Goal: Information Seeking & Learning: Learn about a topic

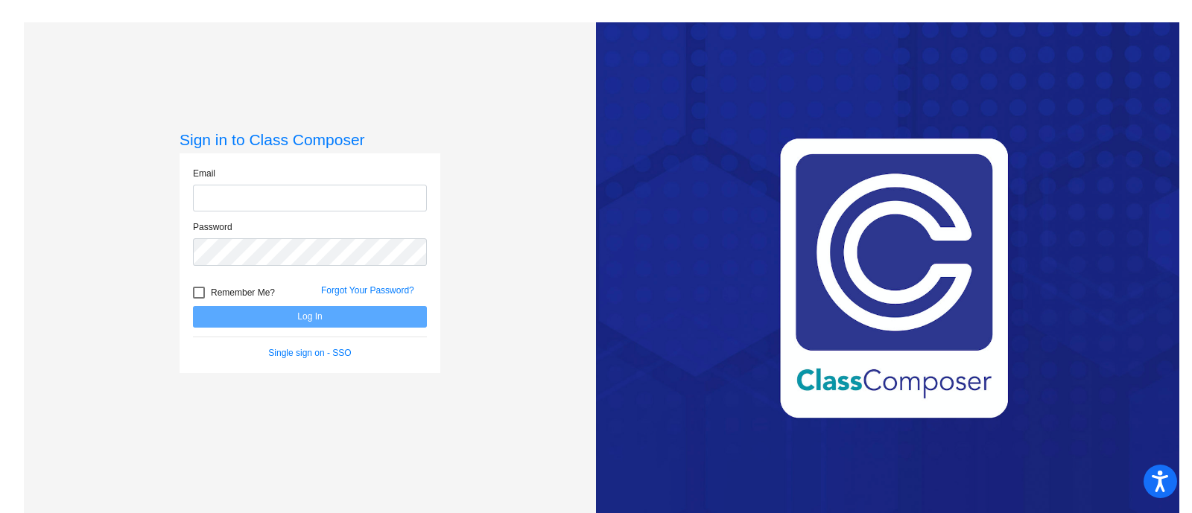
type input "[PERSON_NAME][EMAIL_ADDRESS][PERSON_NAME][DOMAIN_NAME]"
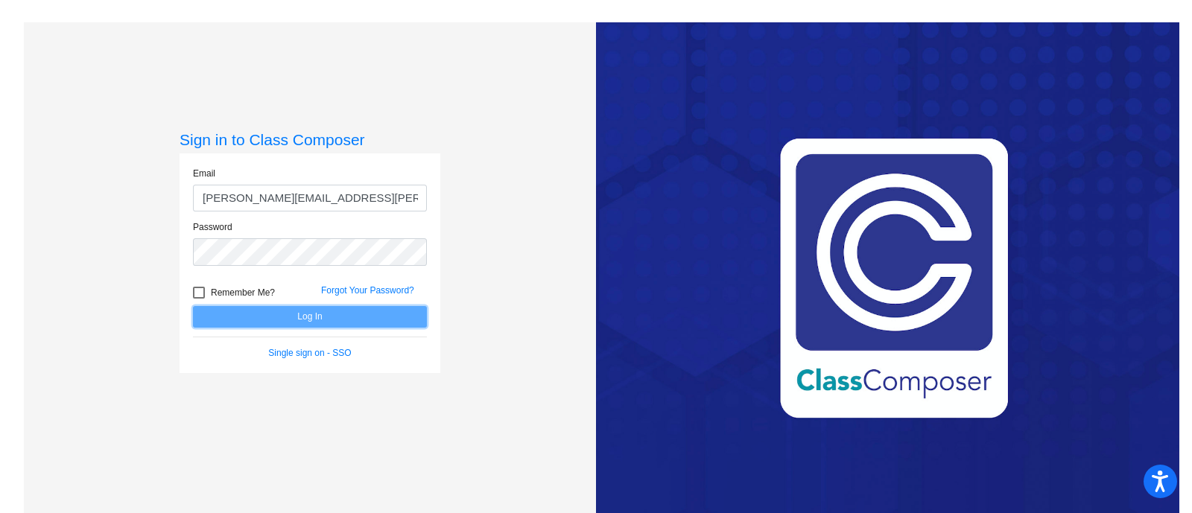
click at [326, 310] on button "Log In" at bounding box center [310, 317] width 234 height 22
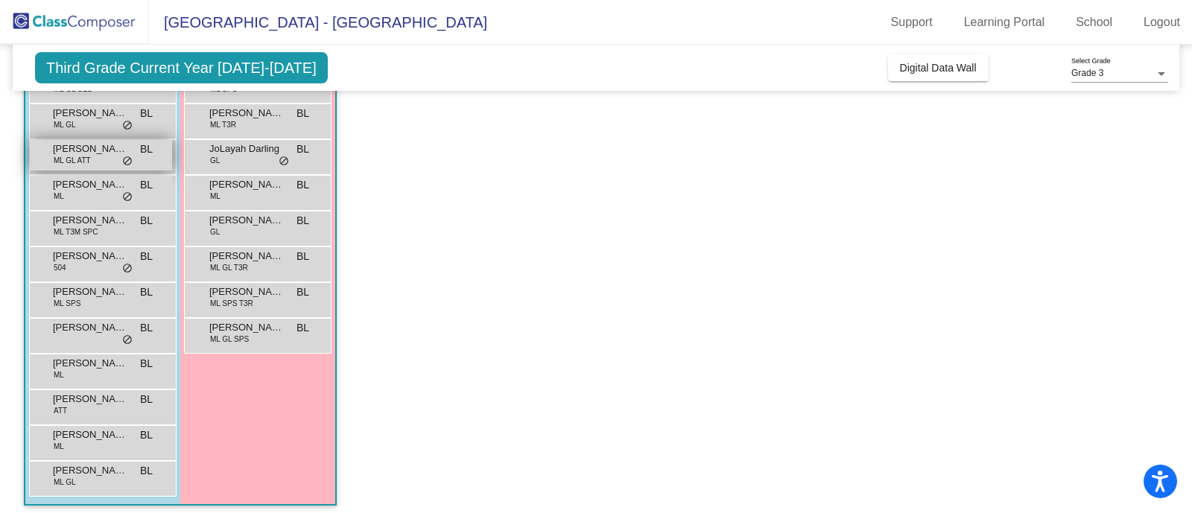
scroll to position [169, 0]
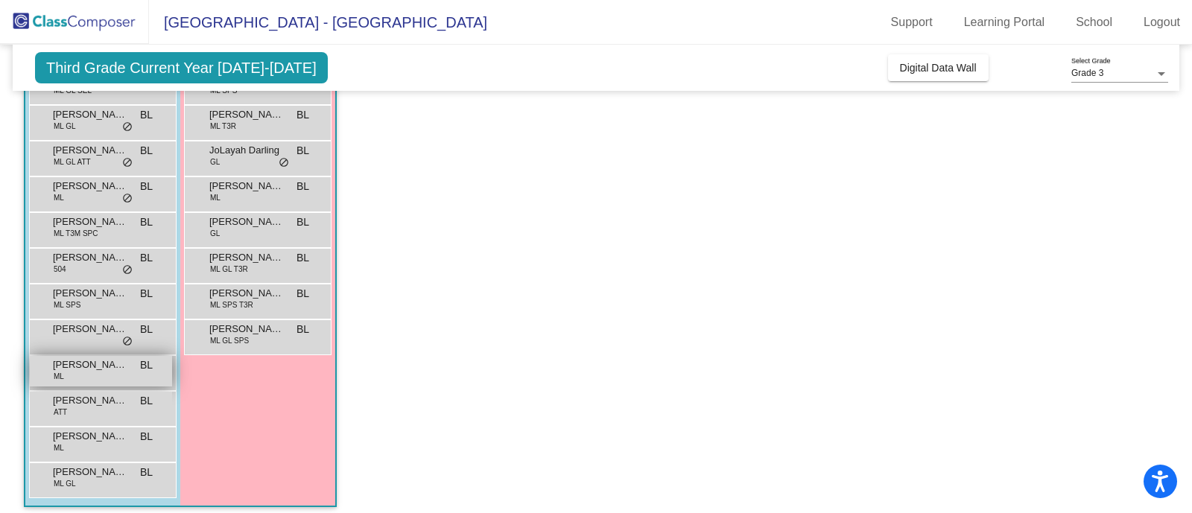
click at [75, 365] on span "[PERSON_NAME] [PERSON_NAME]" at bounding box center [90, 365] width 75 height 15
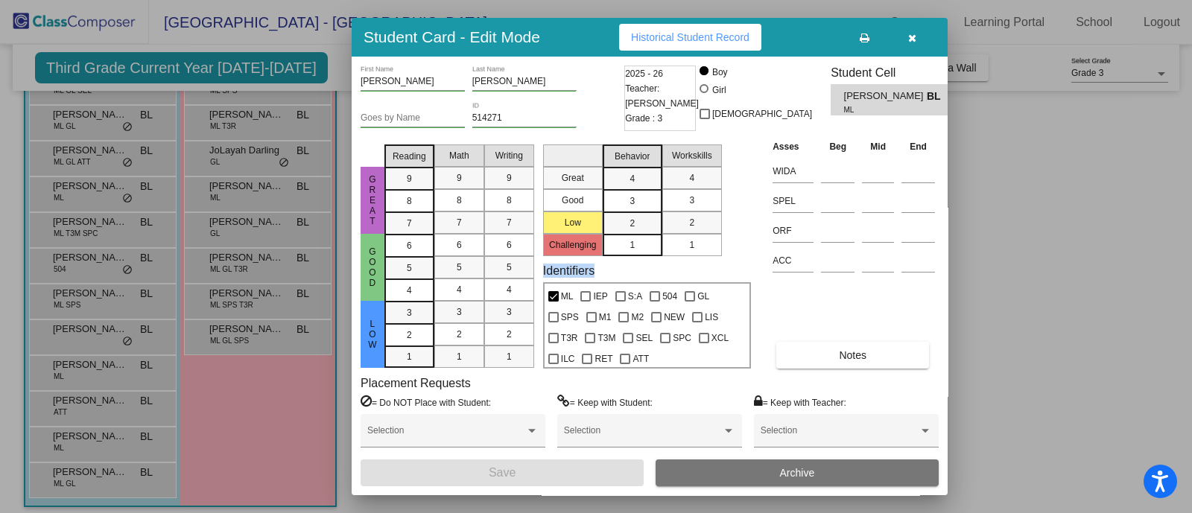
click at [707, 265] on div "Great Good Low Challenging Behavior 4 3 2 1 Workskills 4 3 2 1 Identifiers ML I…" at bounding box center [647, 254] width 208 height 230
click at [779, 292] on div "Asses Beg Mid End WIDA SPEL ORF ACC Notes" at bounding box center [854, 254] width 170 height 230
click at [708, 44] on button "Historical Student Record" at bounding box center [690, 37] width 142 height 27
click at [940, 4] on div at bounding box center [596, 256] width 1192 height 513
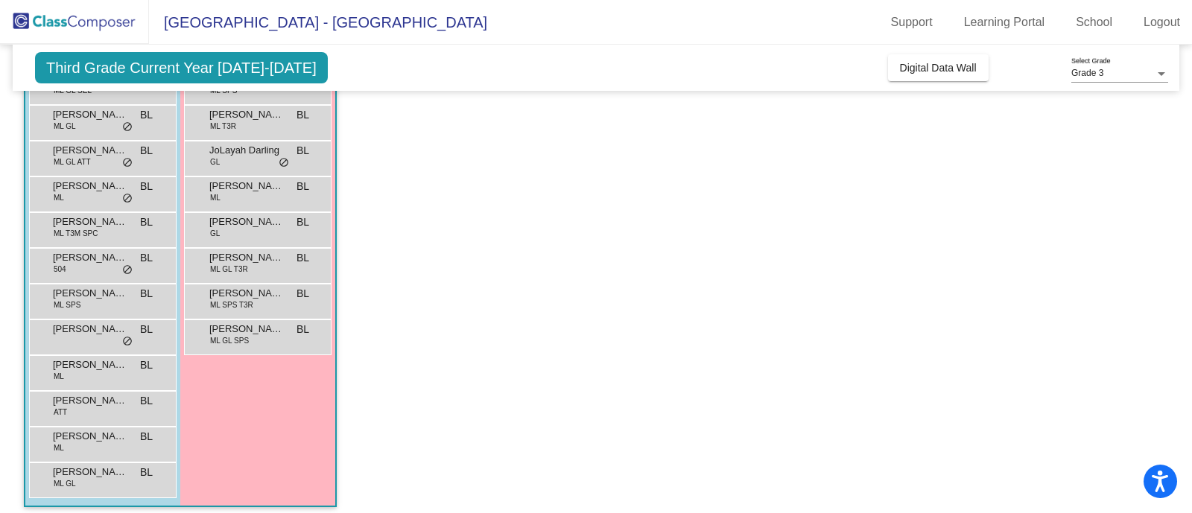
scroll to position [0, 0]
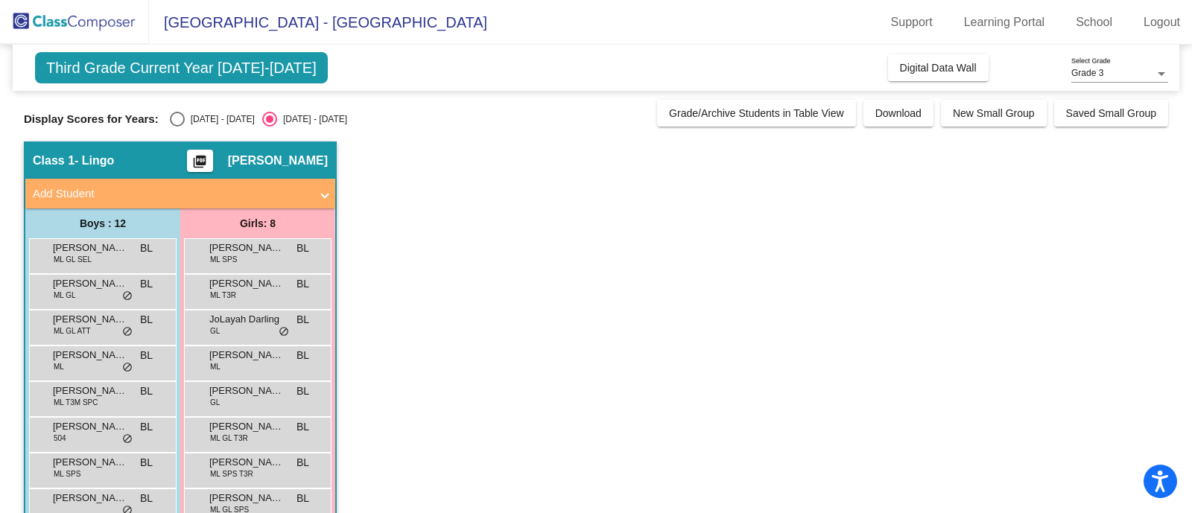
click at [171, 110] on div "Display Scores for Years: [DATE] - [DATE] [DATE] - [DATE] Grade/Archive Student…" at bounding box center [596, 113] width 1144 height 27
click at [186, 110] on div "Display Scores for Years: [DATE] - [DATE] [DATE] - [DATE] Grade/Archive Student…" at bounding box center [596, 113] width 1144 height 27
click at [171, 124] on div "Select an option" at bounding box center [177, 119] width 15 height 15
click at [177, 127] on input "[DATE] - [DATE]" at bounding box center [177, 127] width 1 height 1
radio input "true"
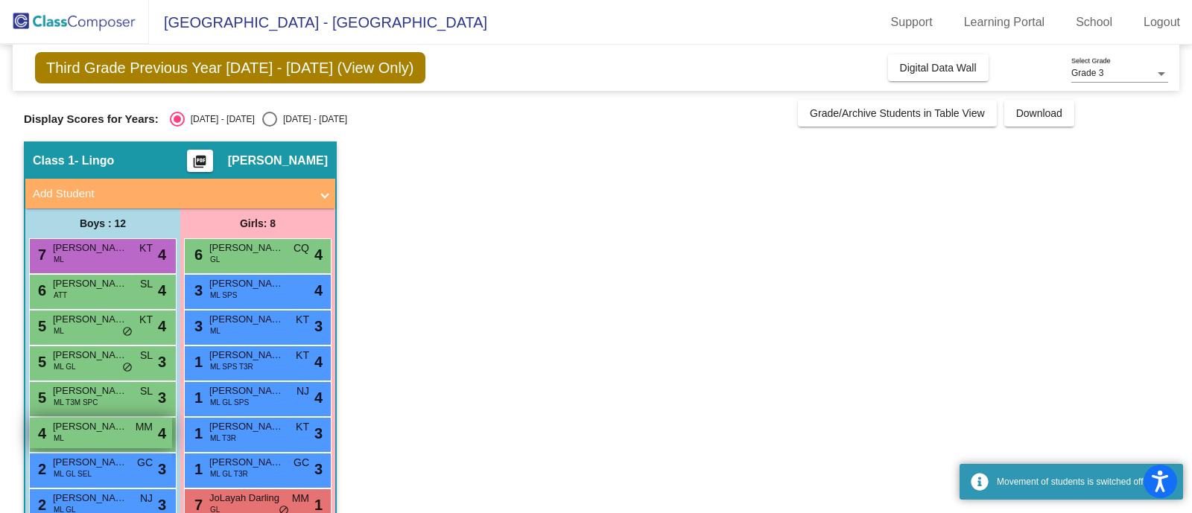
click at [100, 439] on div "4 [PERSON_NAME] [PERSON_NAME] MM lock do_not_disturb_alt 4" at bounding box center [101, 433] width 142 height 31
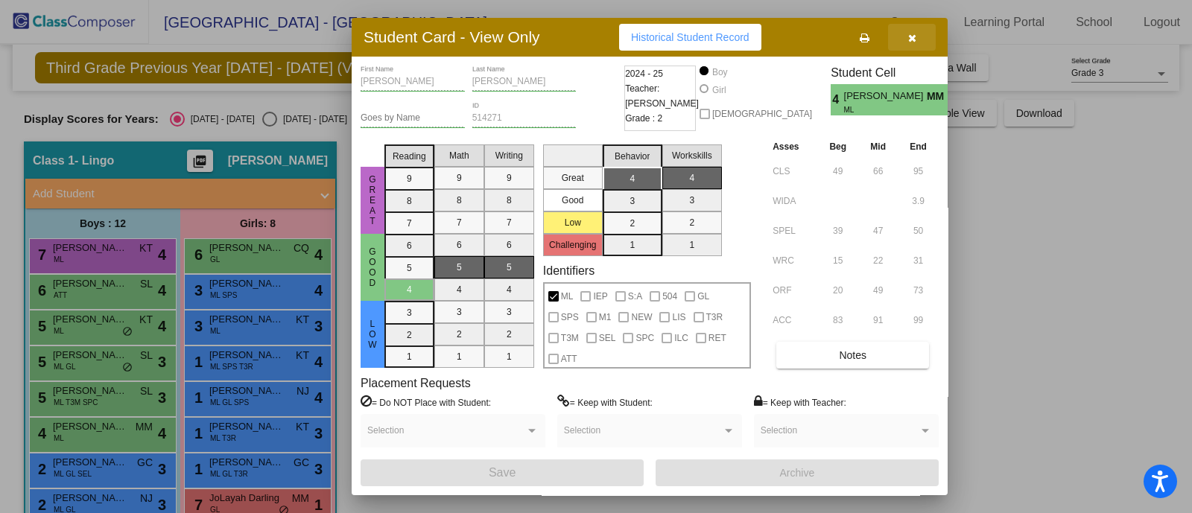
click at [921, 39] on button "button" at bounding box center [912, 37] width 48 height 27
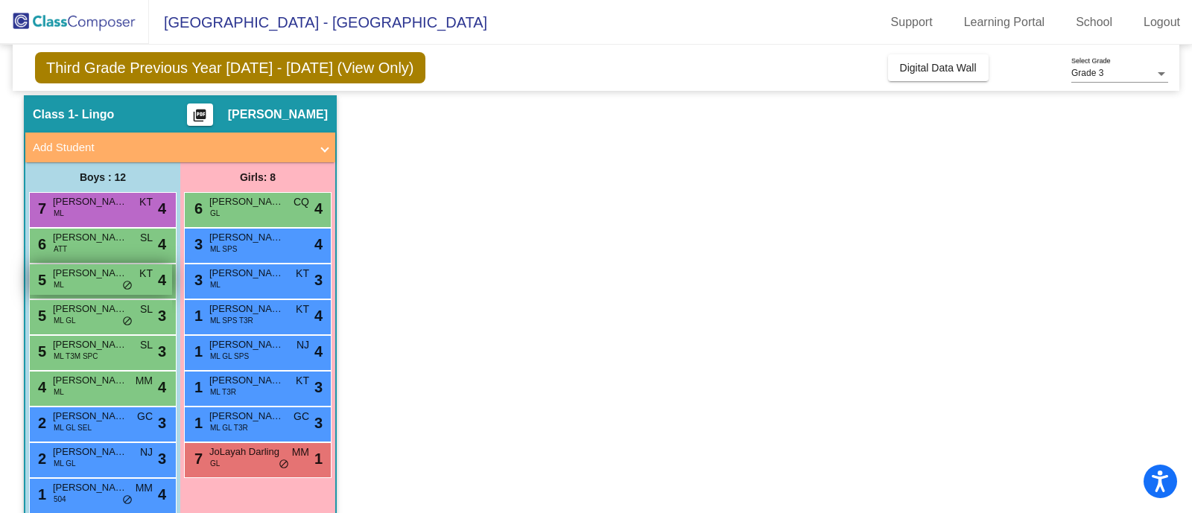
scroll to position [48, 0]
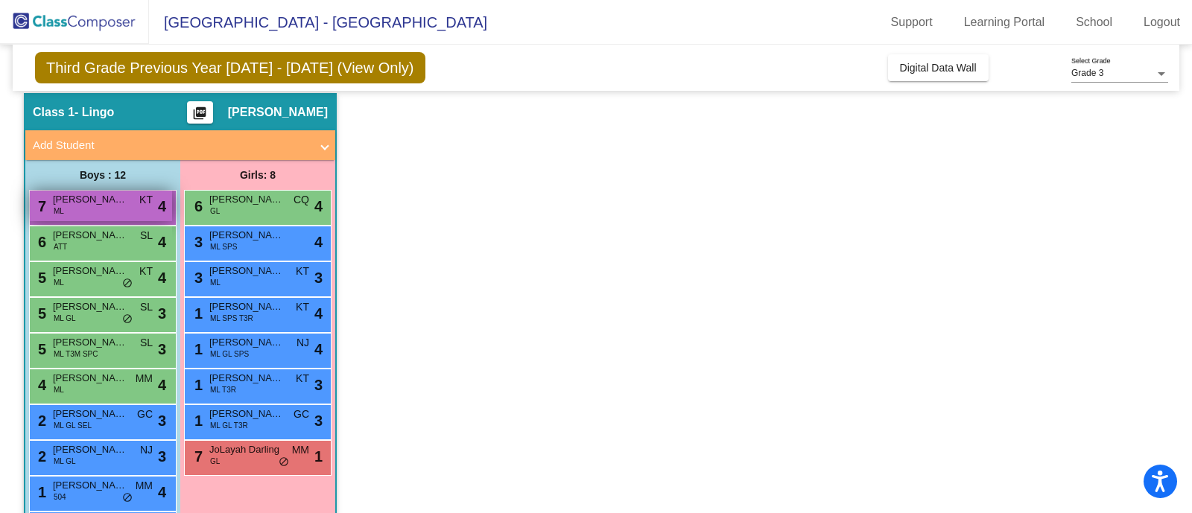
click at [73, 206] on div "7 [PERSON_NAME] KT lock do_not_disturb_alt 4" at bounding box center [101, 206] width 142 height 31
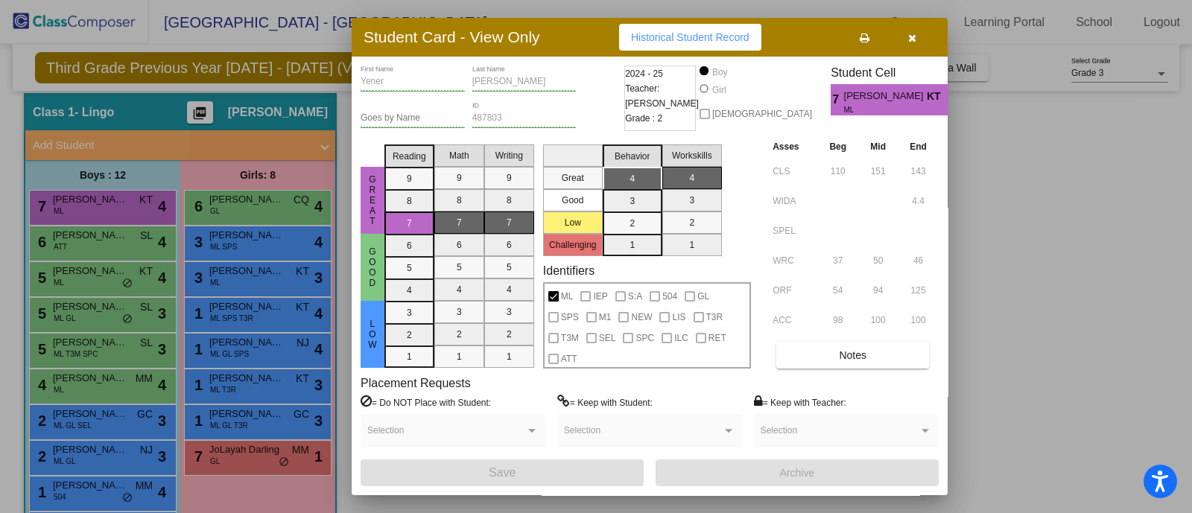
click at [919, 31] on button "button" at bounding box center [912, 37] width 48 height 27
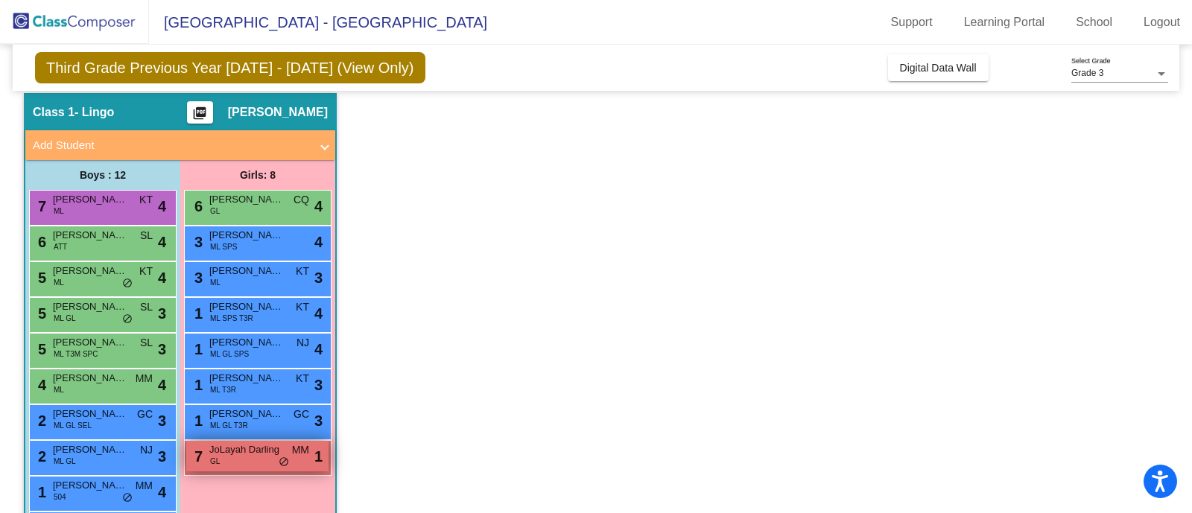
click at [261, 457] on div "7 JoLayah [PERSON_NAME] MM lock do_not_disturb_alt 1" at bounding box center [257, 456] width 142 height 31
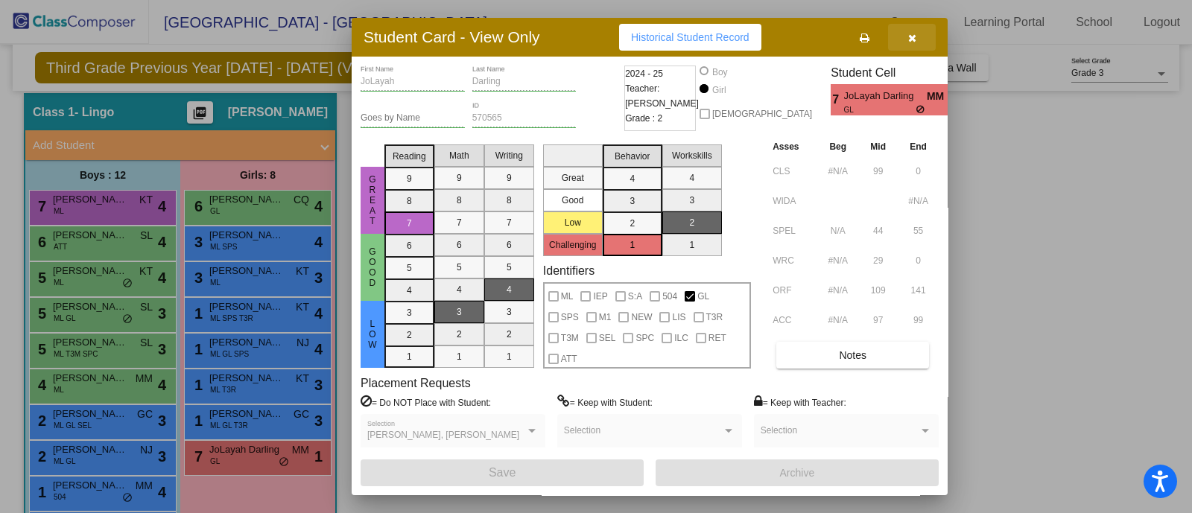
click at [917, 37] on button "button" at bounding box center [912, 37] width 48 height 27
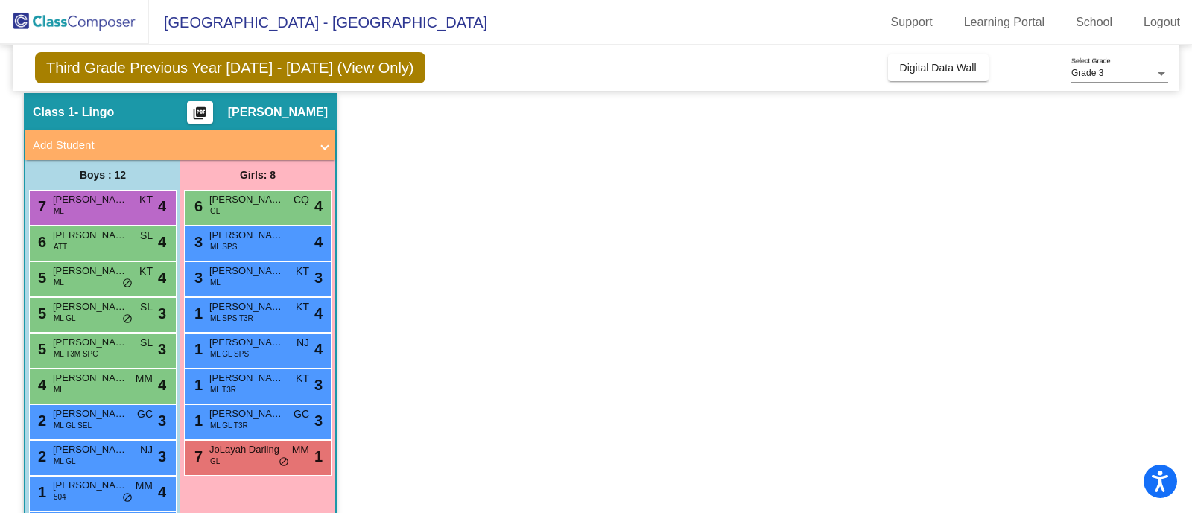
click at [380, 300] on app-classroom "Class 1 - Lingo picture_as_pdf [PERSON_NAME] Add Student First Name Last Name S…" at bounding box center [596, 368] width 1144 height 550
